Goal: Information Seeking & Learning: Learn about a topic

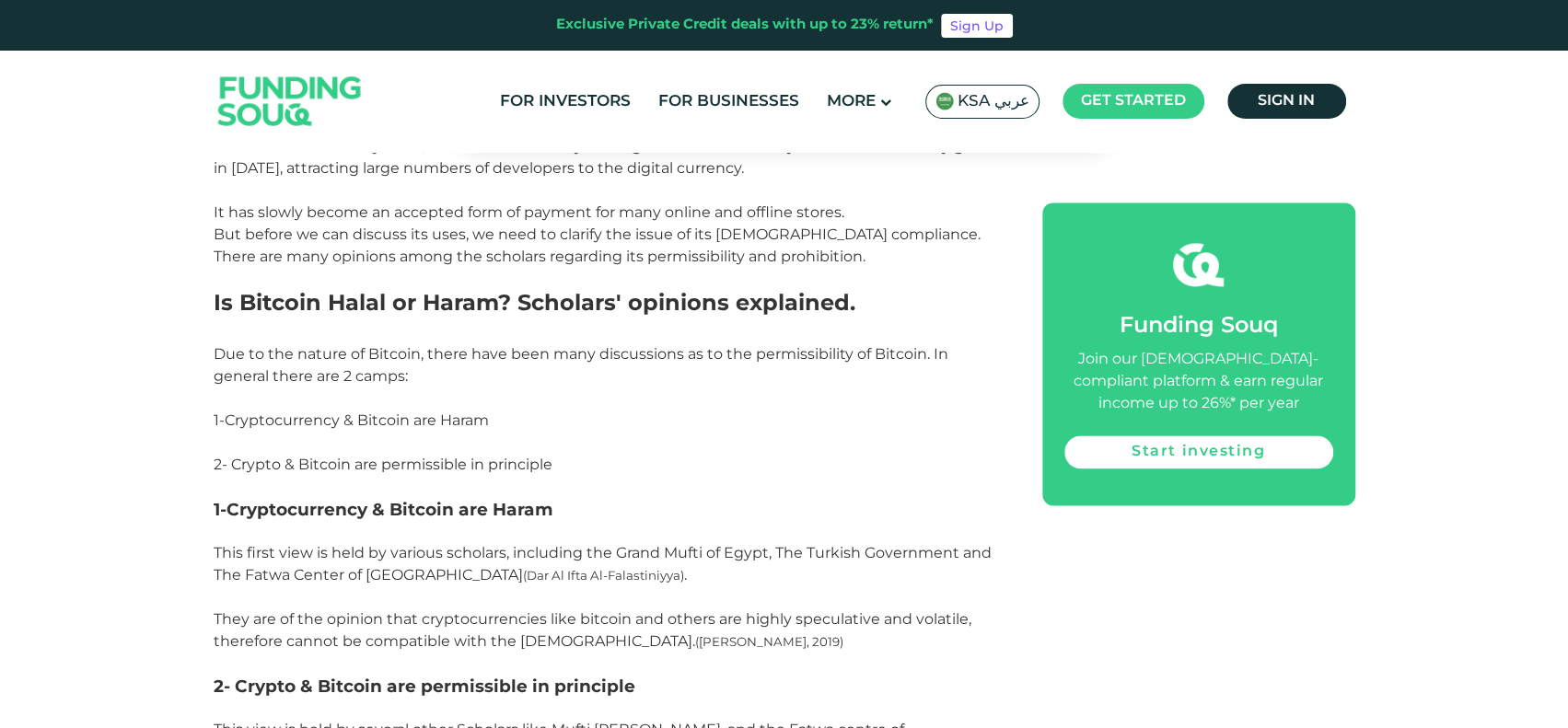
scroll to position [1462, 0]
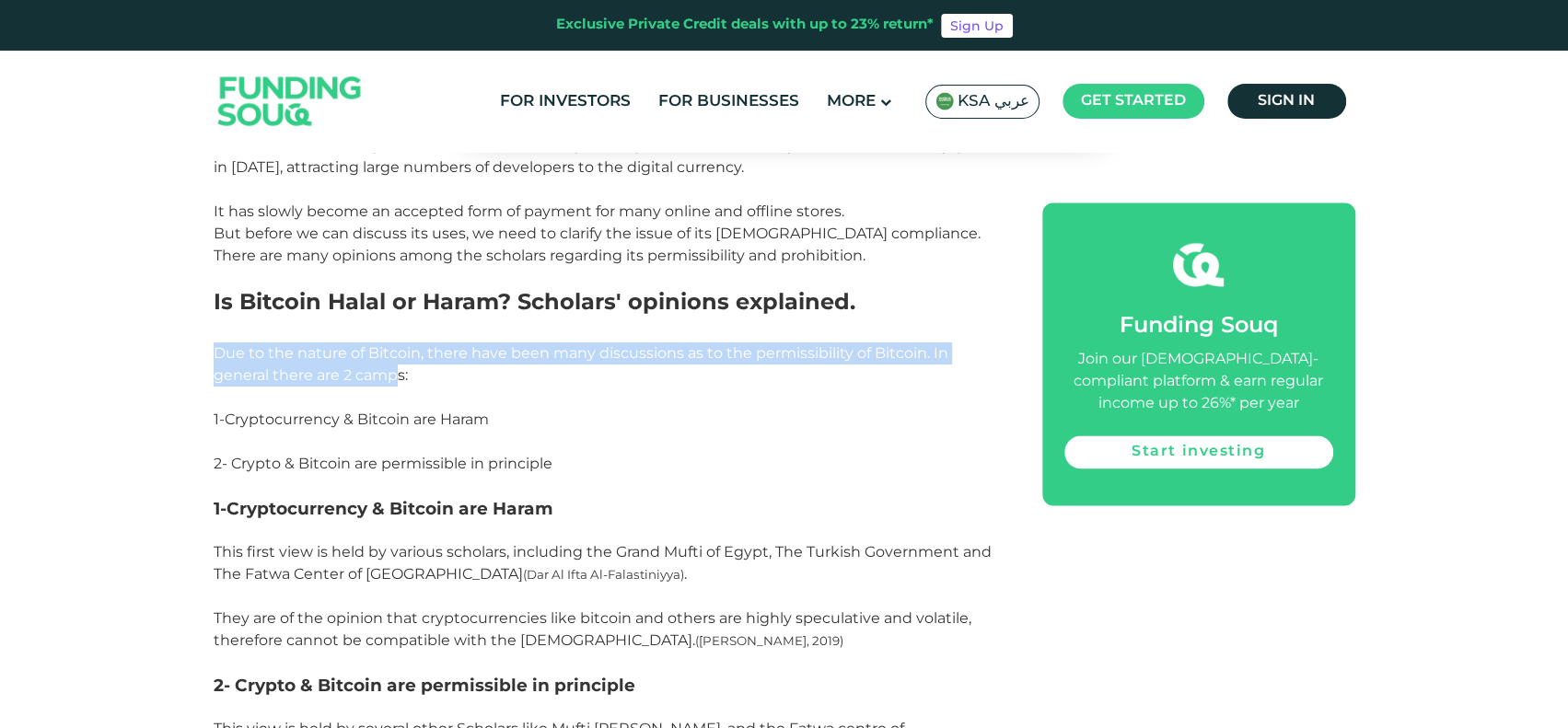
drag, startPoint x: 213, startPoint y: 350, endPoint x: 401, endPoint y: 375, distance: 189.7
click at [401, 375] on span "Due to the nature of Bitcoin, there have been many discussions as to the permis…" at bounding box center [580, 364] width 735 height 39
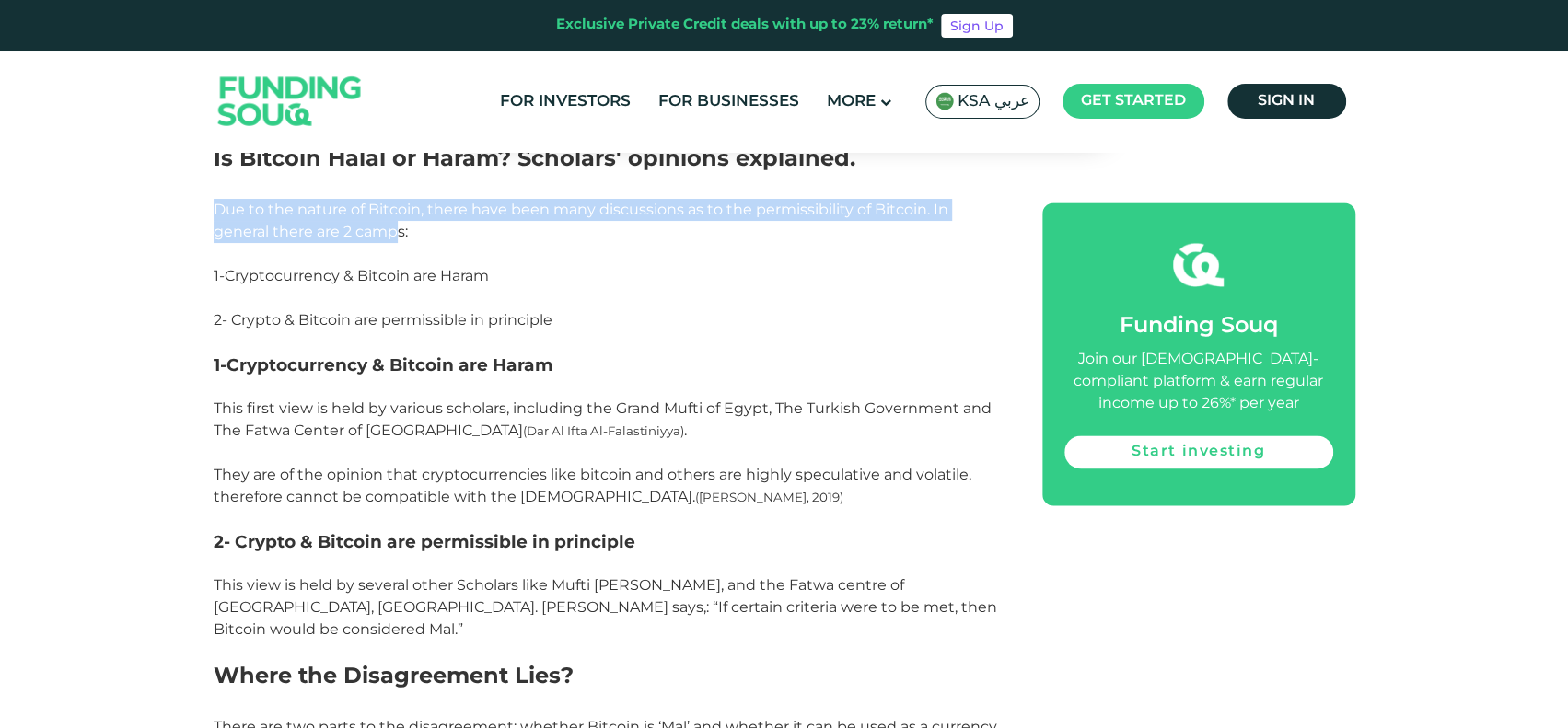
scroll to position [1615, 0]
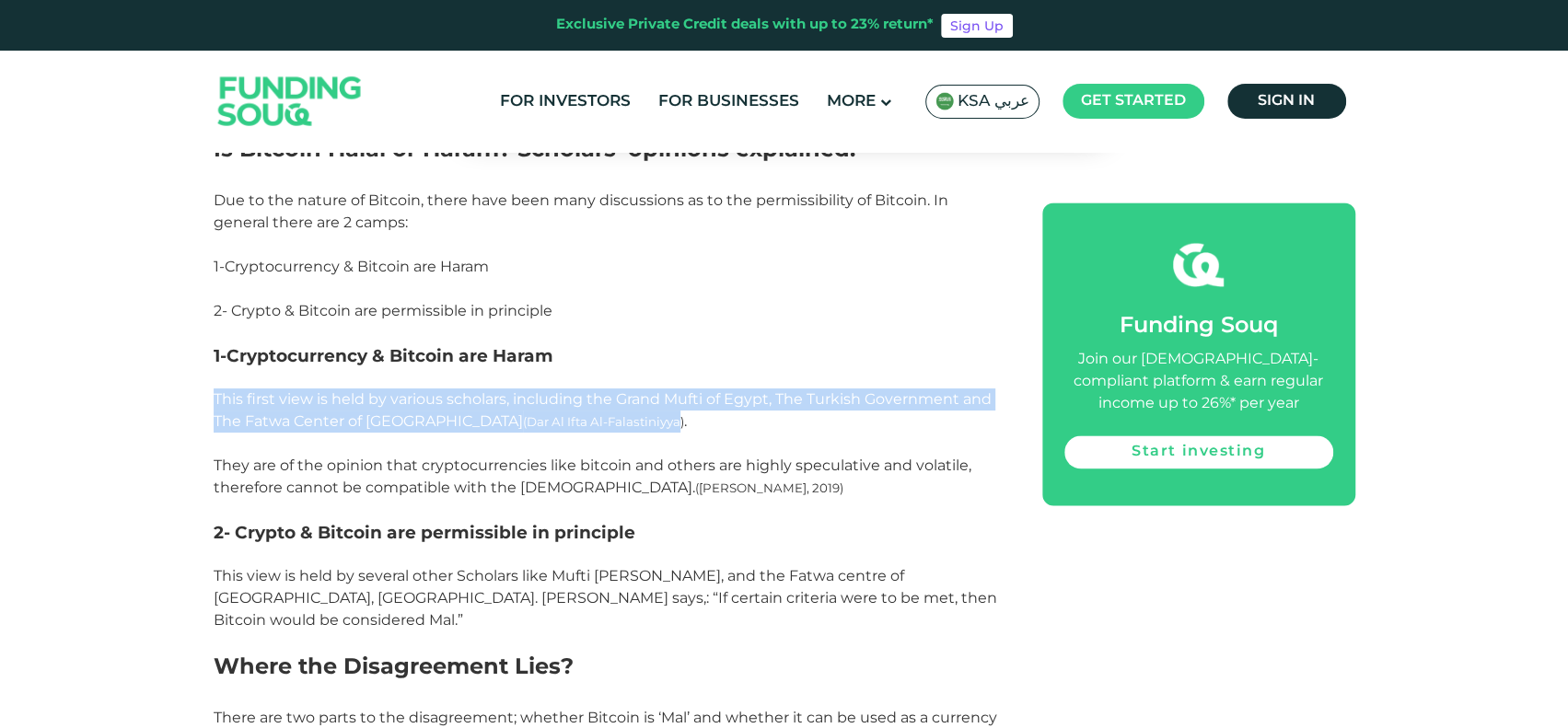
drag, startPoint x: 404, startPoint y: 387, endPoint x: 591, endPoint y: 417, distance: 189.4
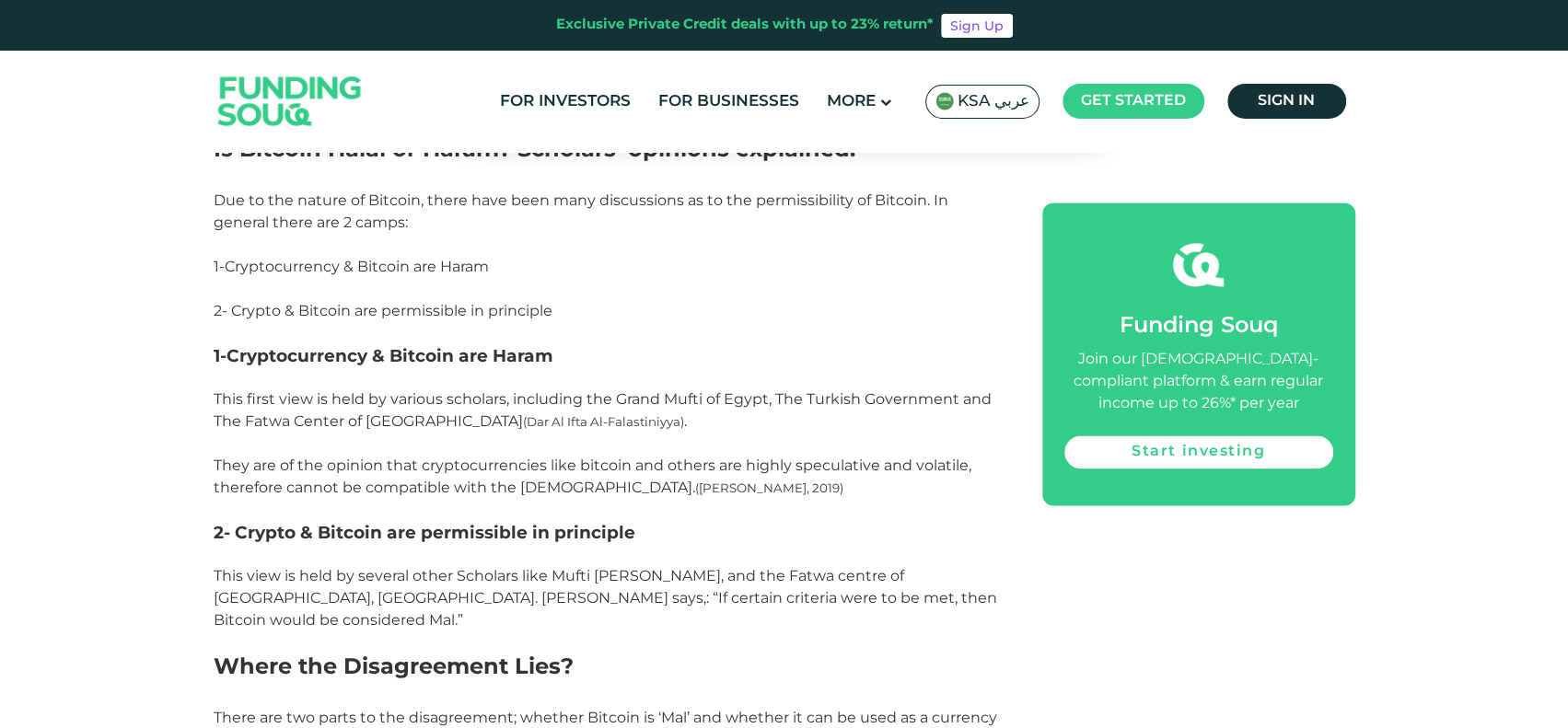
click at [486, 480] on span "This first view is held by various scholars, including the Grand Mufti of Egypt…" at bounding box center [602, 444] width 778 height 106
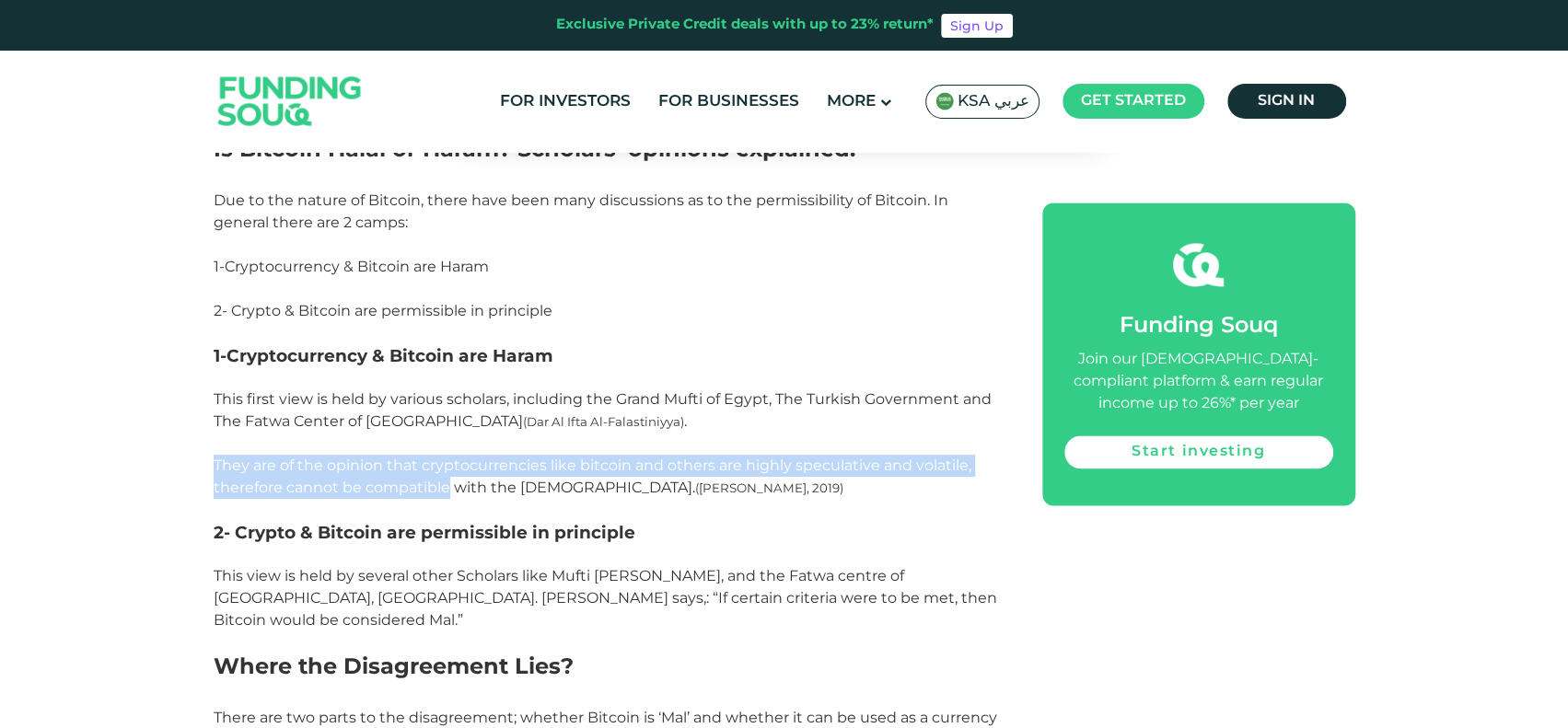
drag, startPoint x: 209, startPoint y: 469, endPoint x: 450, endPoint y: 480, distance: 241.3
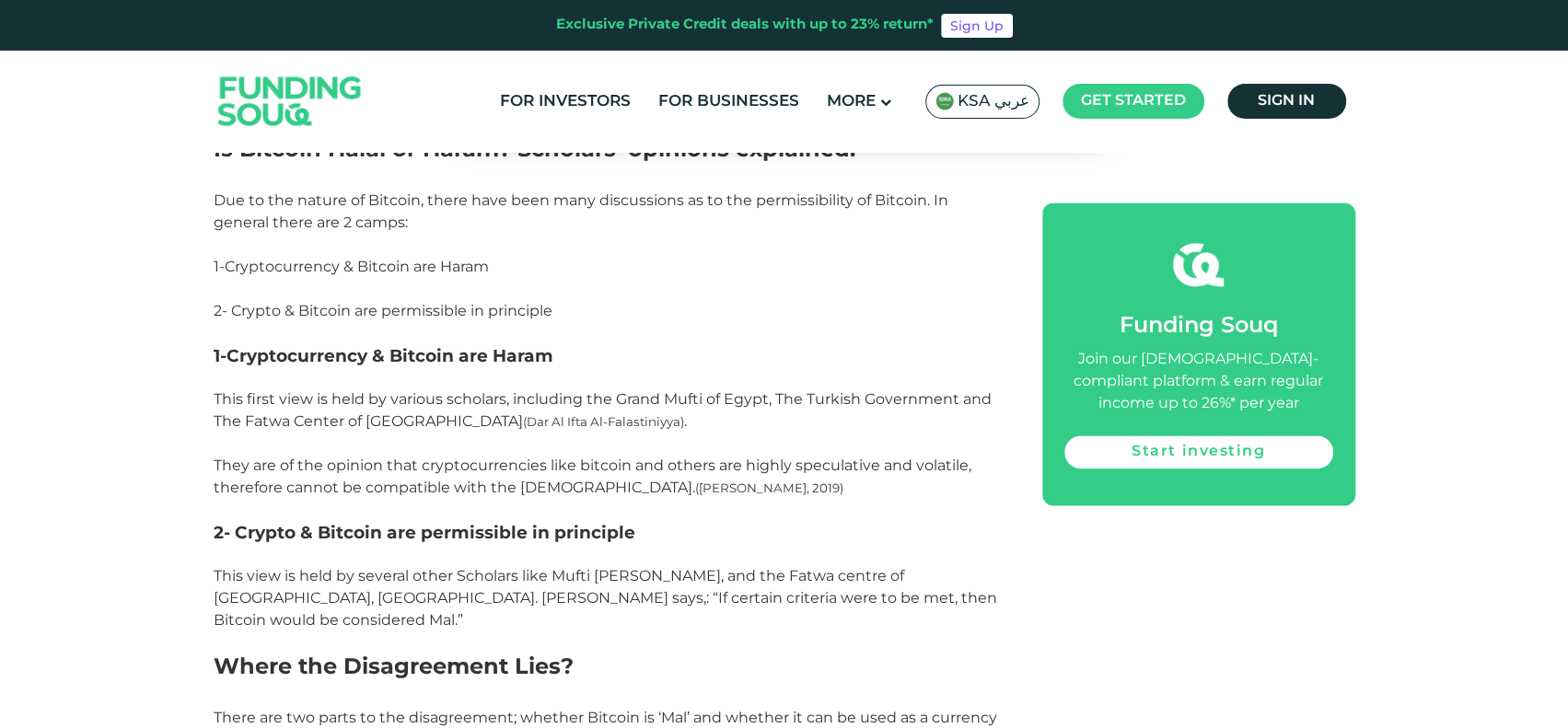
click at [534, 500] on p at bounding box center [607, 510] width 787 height 22
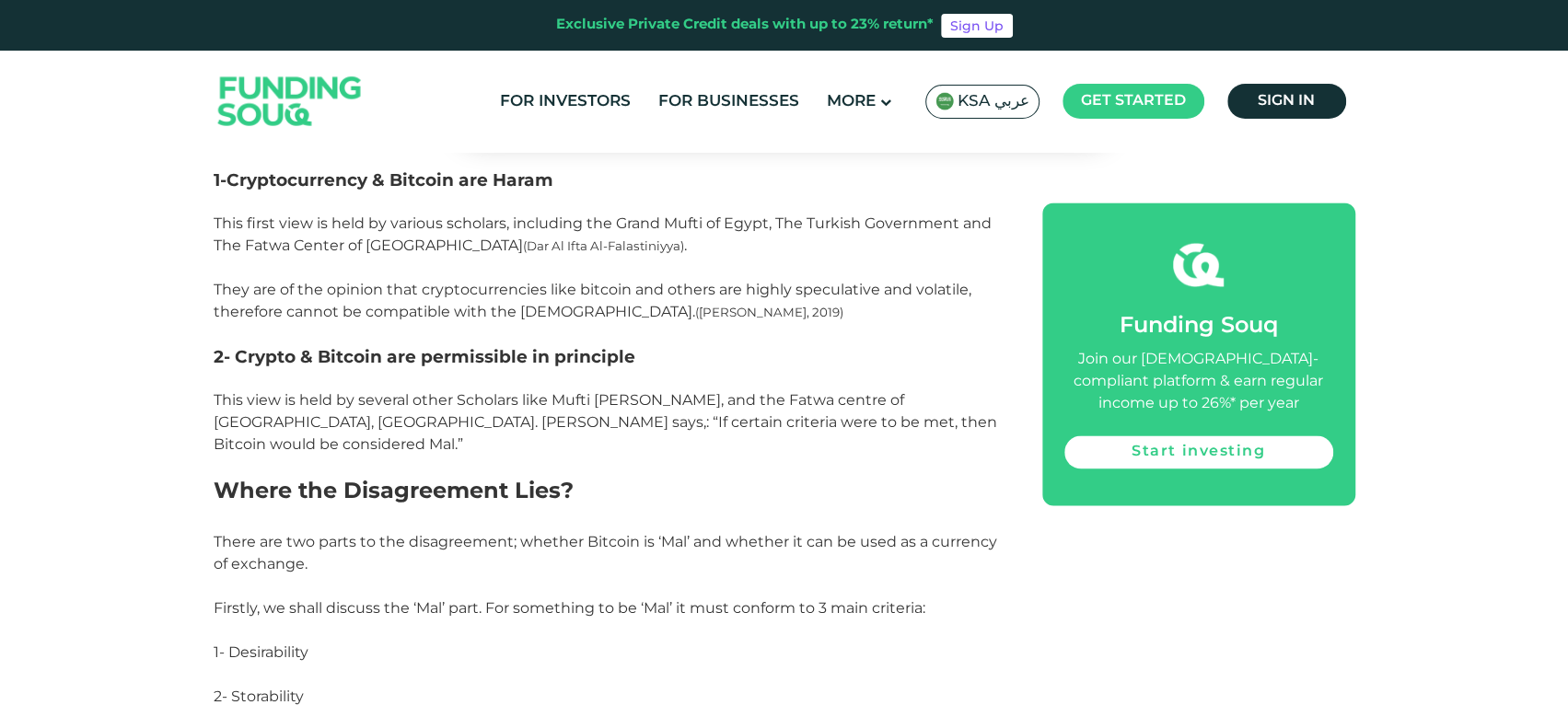
scroll to position [1795, 0]
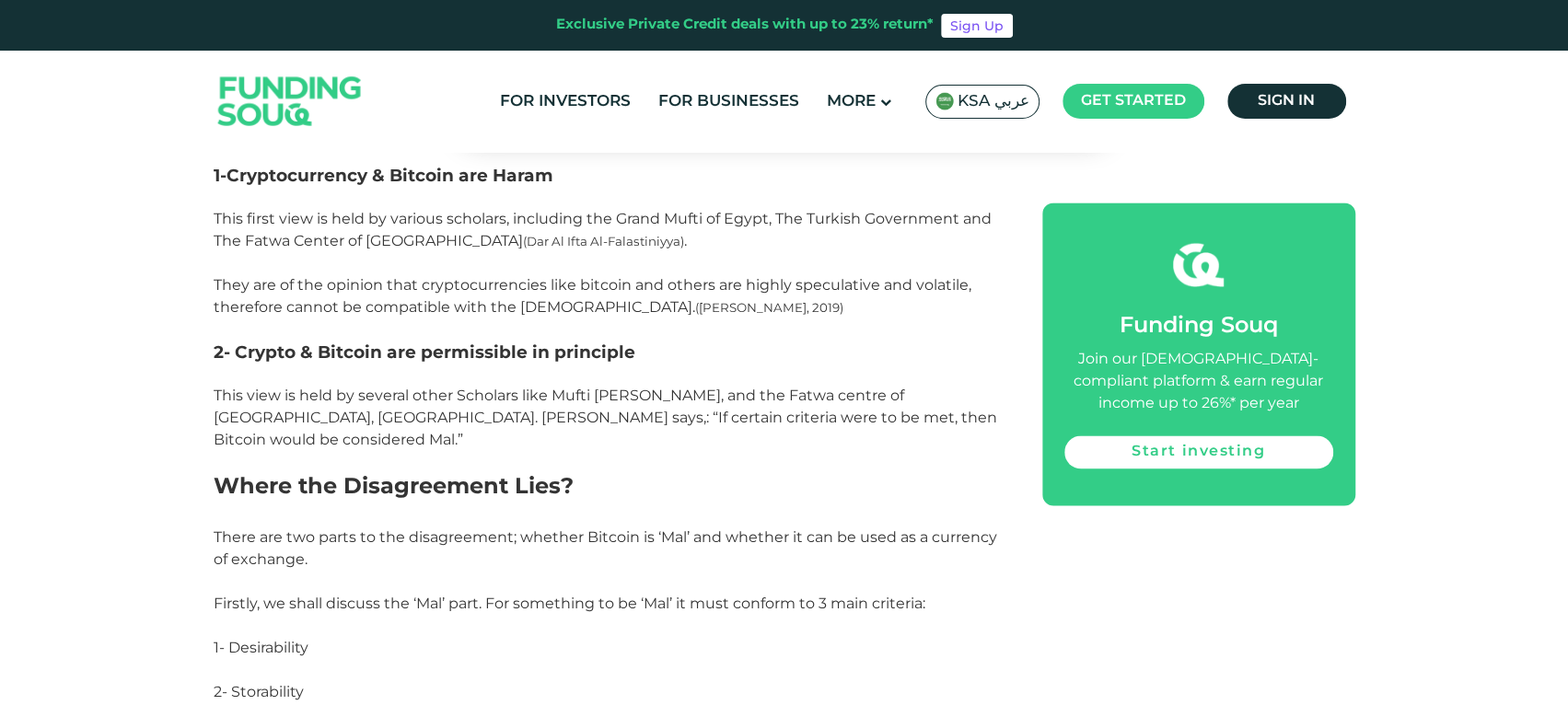
drag, startPoint x: 204, startPoint y: 396, endPoint x: 426, endPoint y: 367, distance: 223.9
drag, startPoint x: 604, startPoint y: 419, endPoint x: 387, endPoint y: 423, distance: 217.0
click at [387, 423] on span "This view is held by several other Scholars like Mufti [PERSON_NAME], and the F…" at bounding box center [605, 417] width 784 height 62
click at [481, 465] on p at bounding box center [607, 462] width 787 height 22
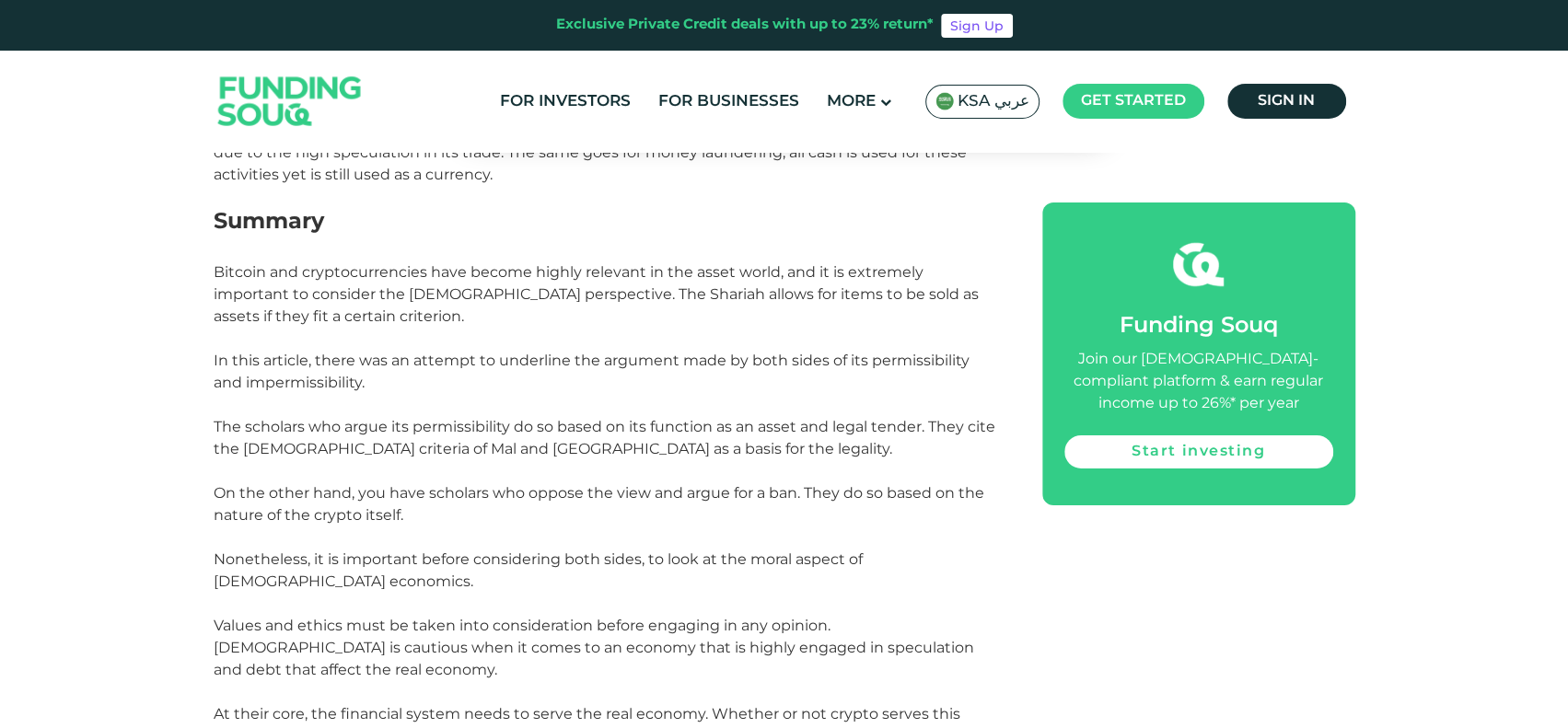
scroll to position [4090, 0]
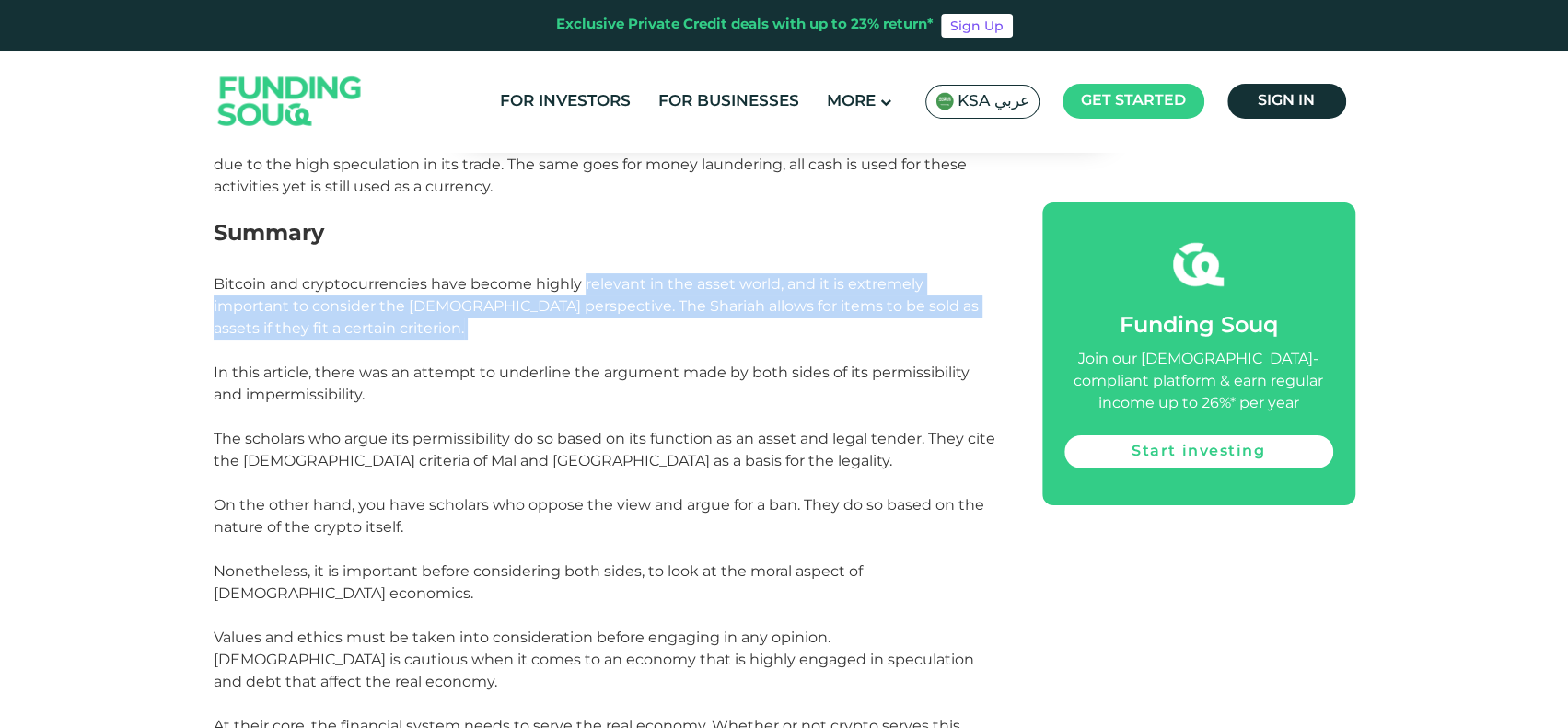
drag, startPoint x: 582, startPoint y: 234, endPoint x: 464, endPoint y: 303, distance: 136.7
click at [464, 303] on p "Bitcoin and cryptocurrencies have become highly relevant in the asset world, an…" at bounding box center [607, 350] width 787 height 154
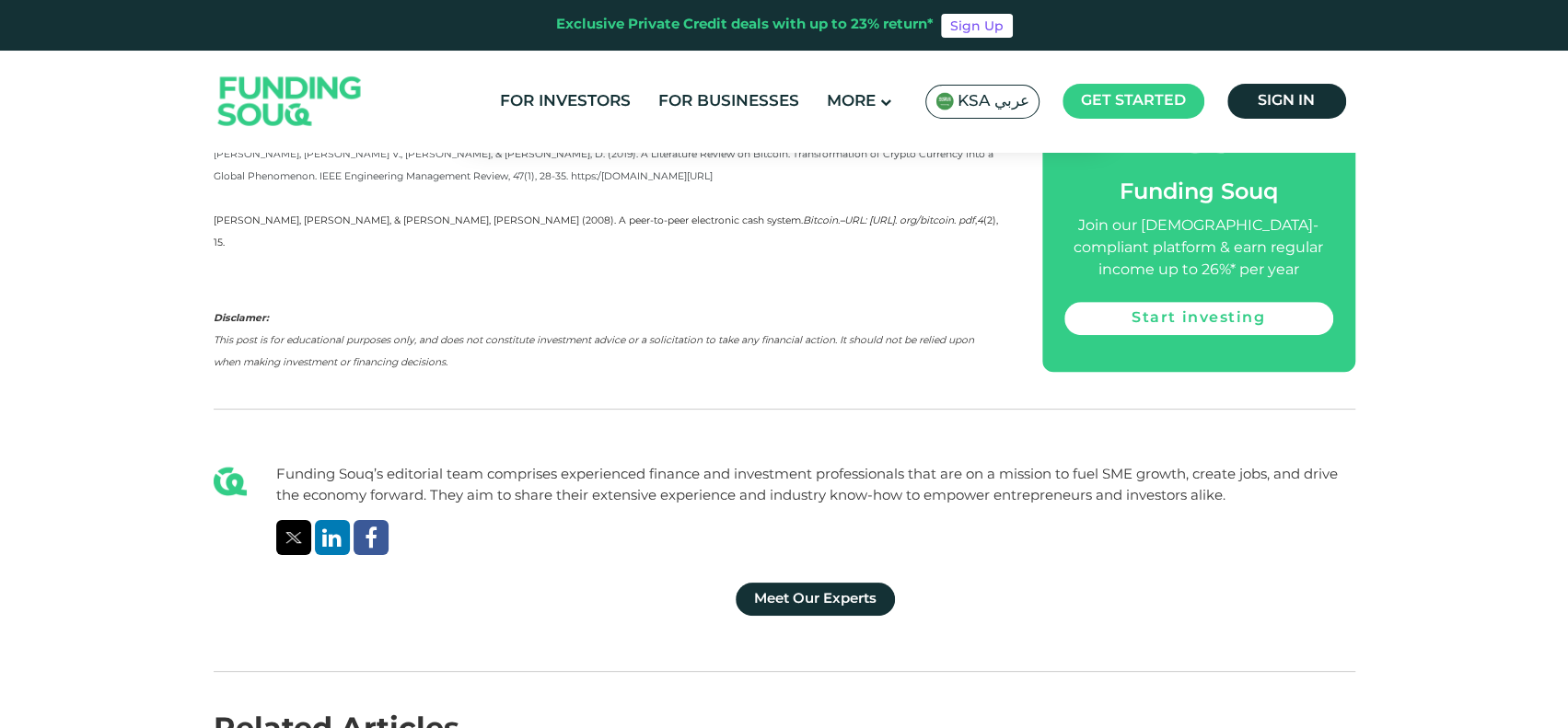
scroll to position [5096, 0]
